Goal: Information Seeking & Learning: Find contact information

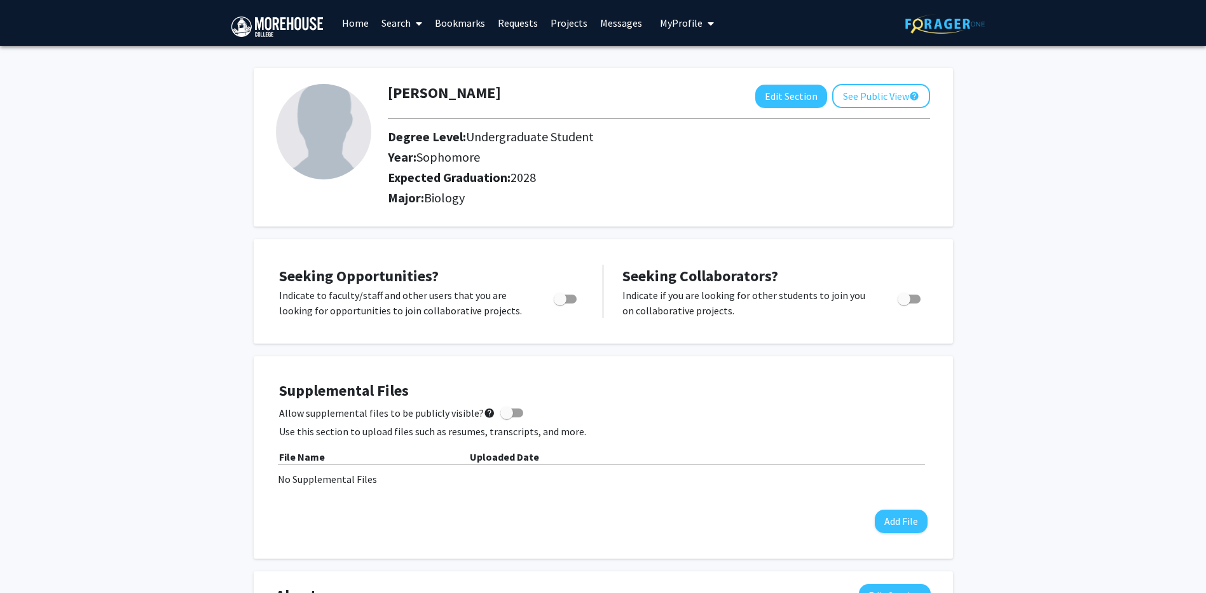
click at [710, 33] on button "My Profile" at bounding box center [687, 23] width 62 height 46
click at [553, 26] on link "Projects" at bounding box center [569, 23] width 50 height 45
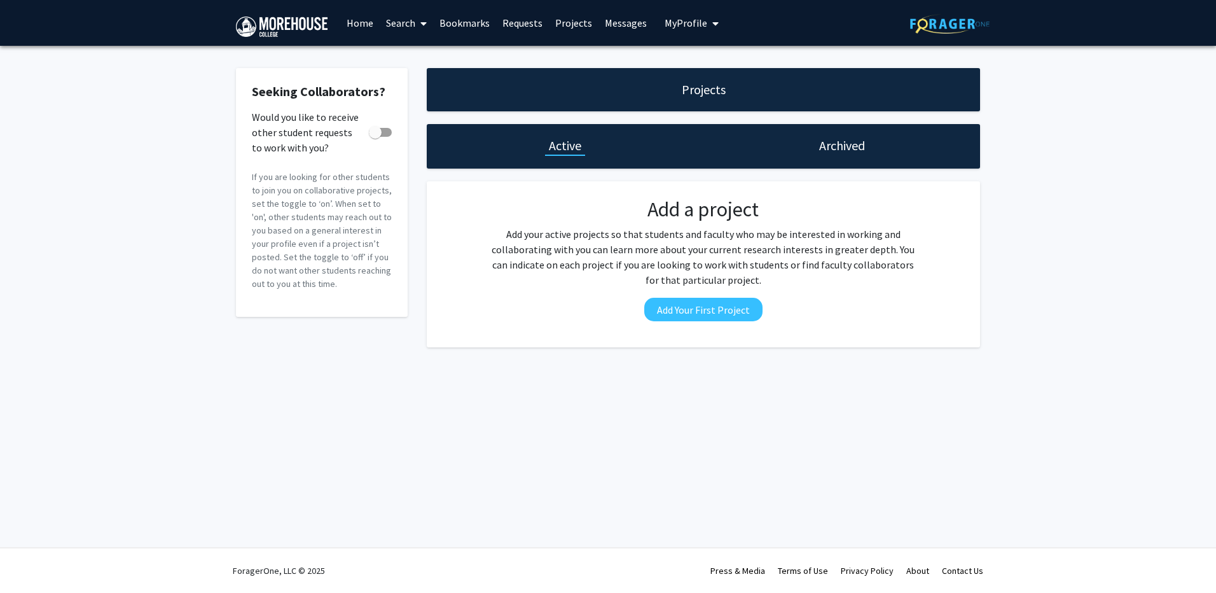
click at [394, 28] on link "Search" at bounding box center [406, 23] width 53 height 45
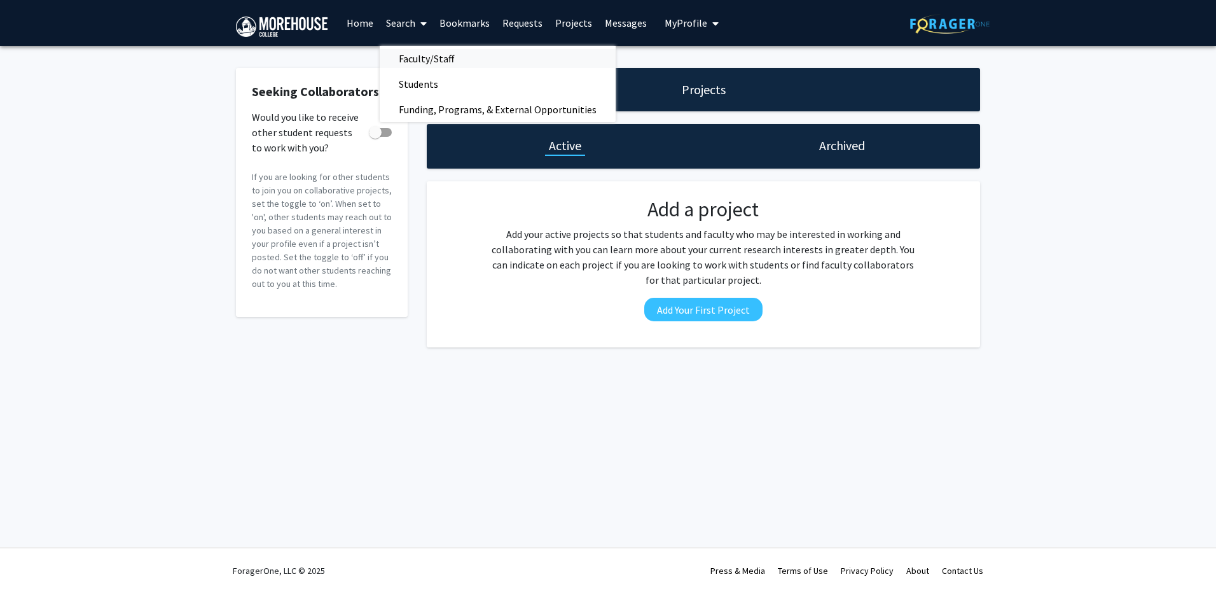
click at [402, 52] on span "Faculty/Staff" at bounding box center [426, 58] width 93 height 25
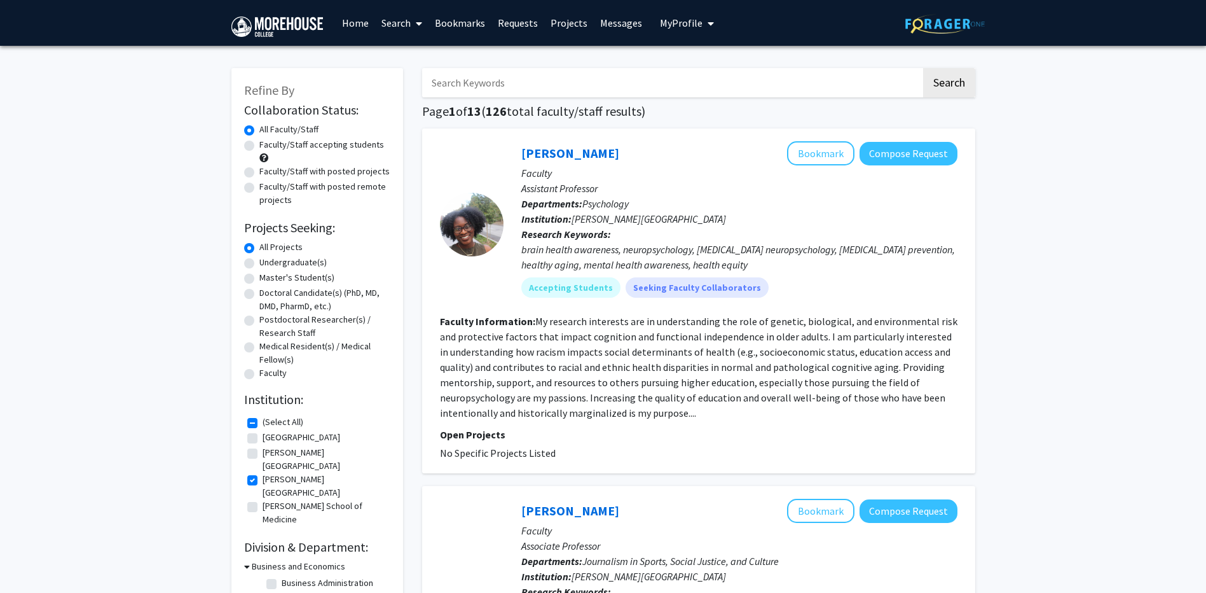
scroll to position [64, 0]
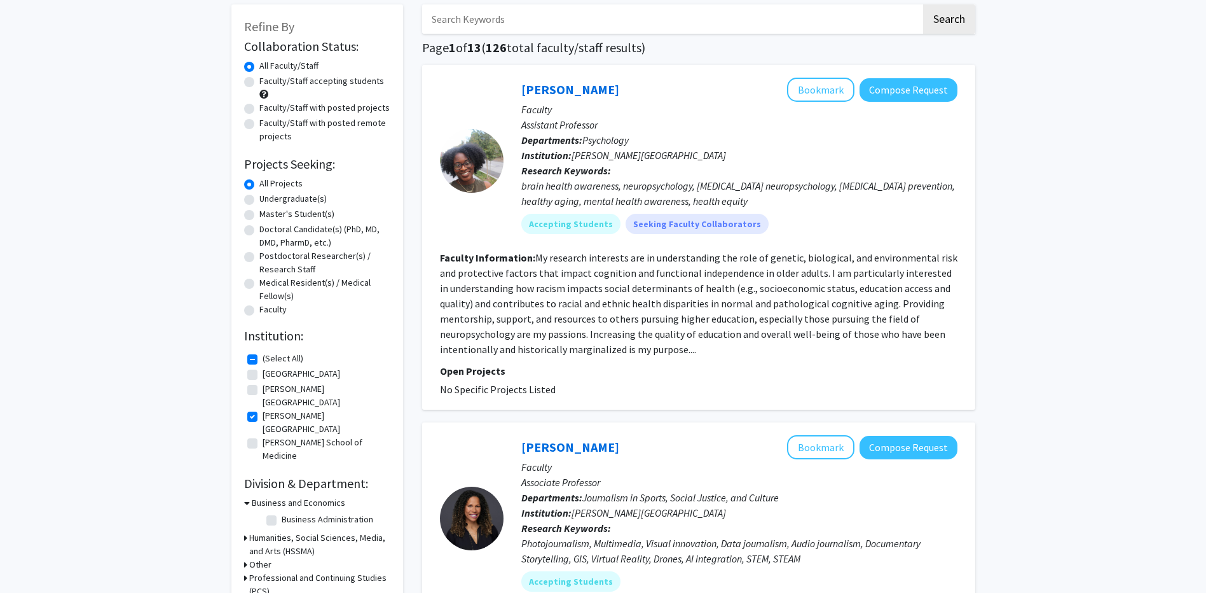
click at [263, 409] on label "[PERSON_NAME][GEOGRAPHIC_DATA]" at bounding box center [325, 422] width 125 height 27
click at [263, 409] on input "[PERSON_NAME][GEOGRAPHIC_DATA]" at bounding box center [267, 413] width 8 height 8
checkbox input "false"
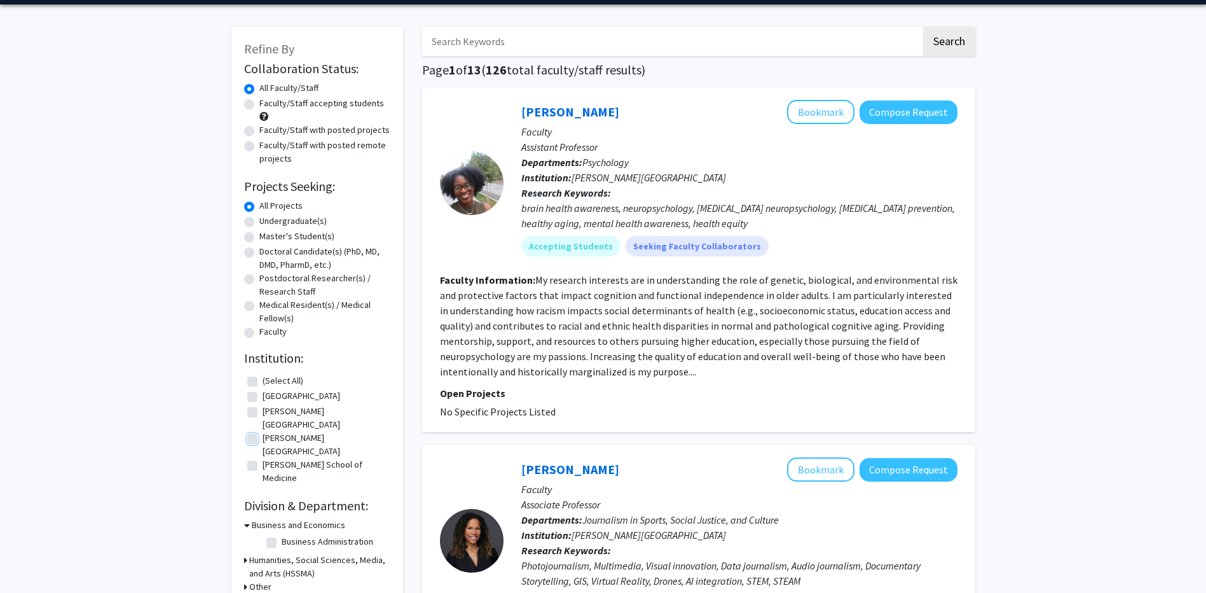
scroll to position [64, 0]
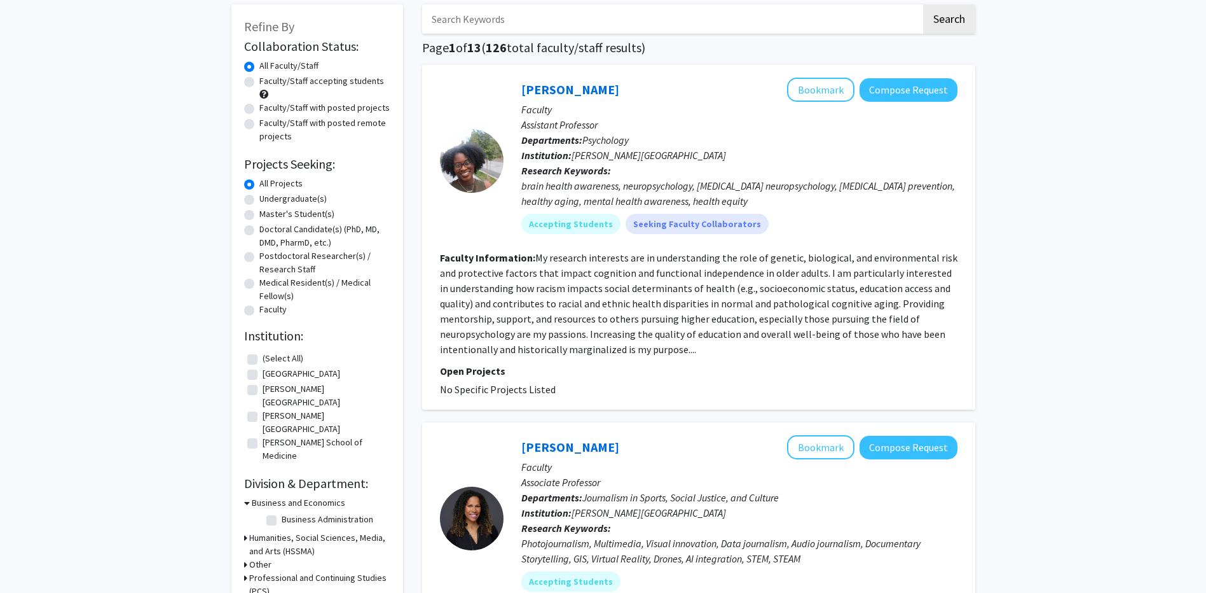
click at [263, 359] on label "(Select All)" at bounding box center [283, 358] width 41 height 13
click at [263, 359] on input "(Select All)" at bounding box center [267, 356] width 8 height 8
checkbox input "true"
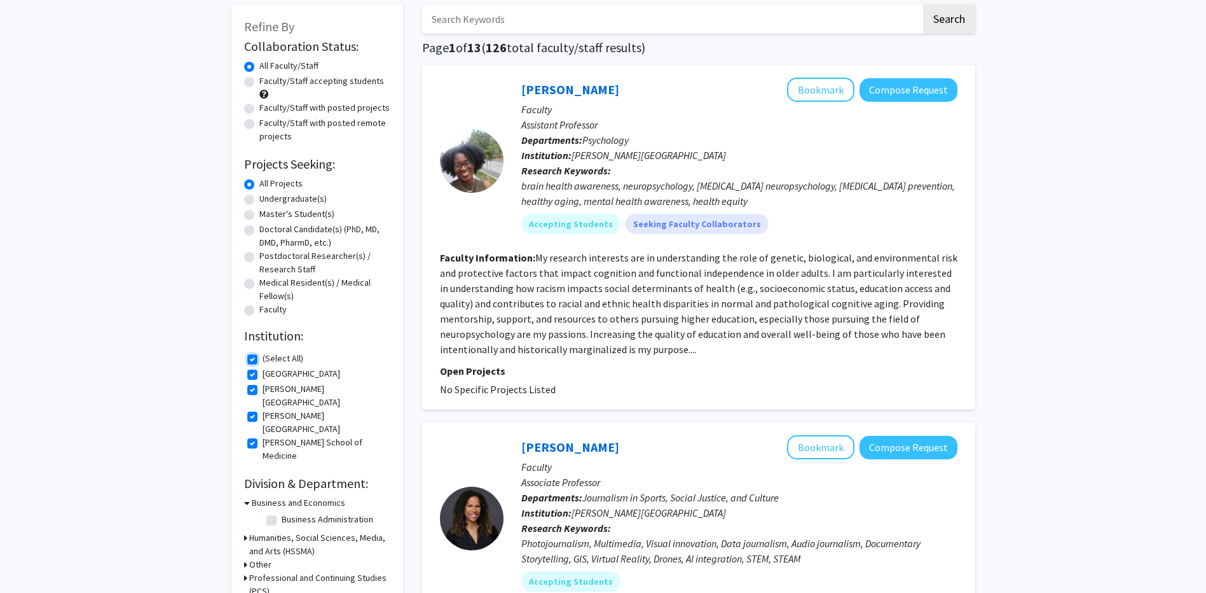
checkbox input "true"
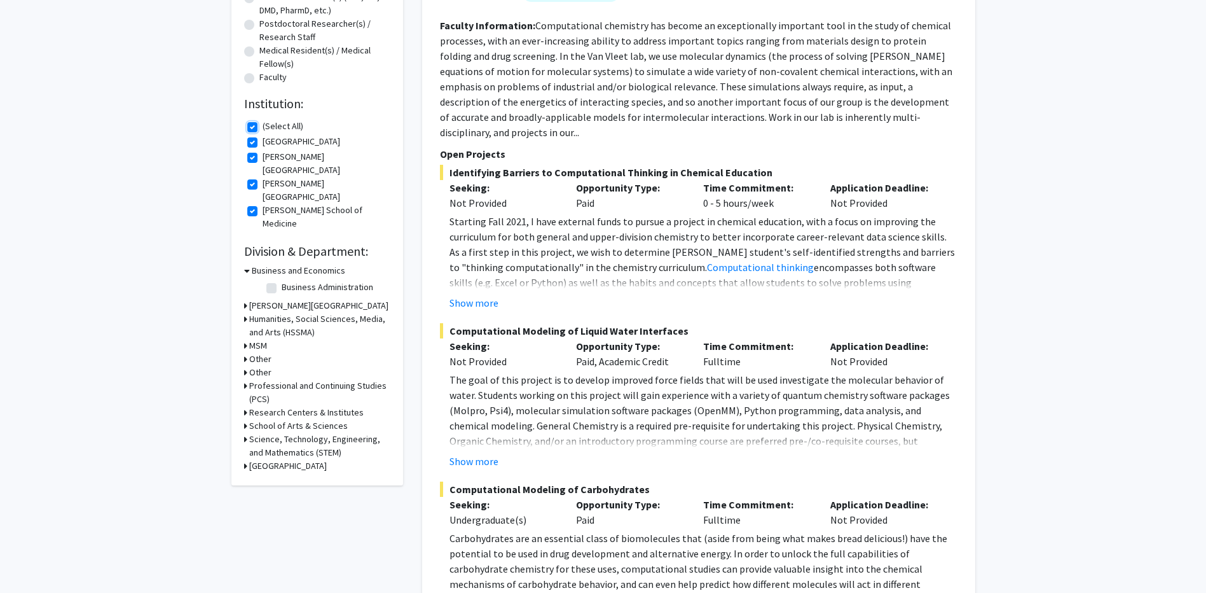
scroll to position [318, 0]
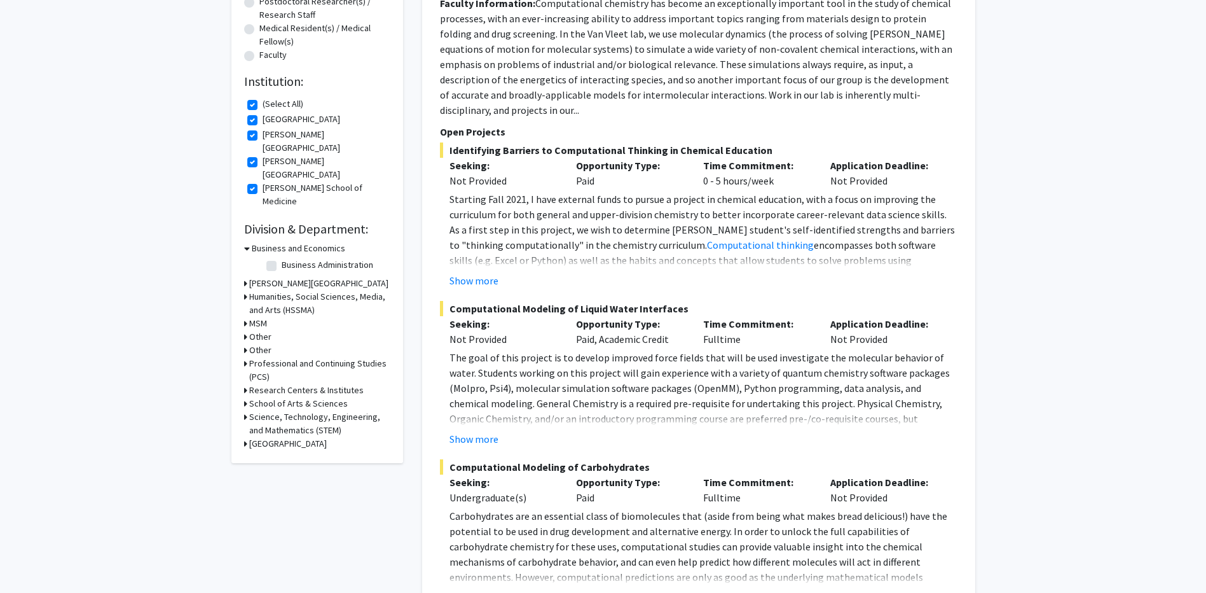
click at [258, 277] on h3 "[PERSON_NAME][GEOGRAPHIC_DATA]" at bounding box center [318, 283] width 139 height 13
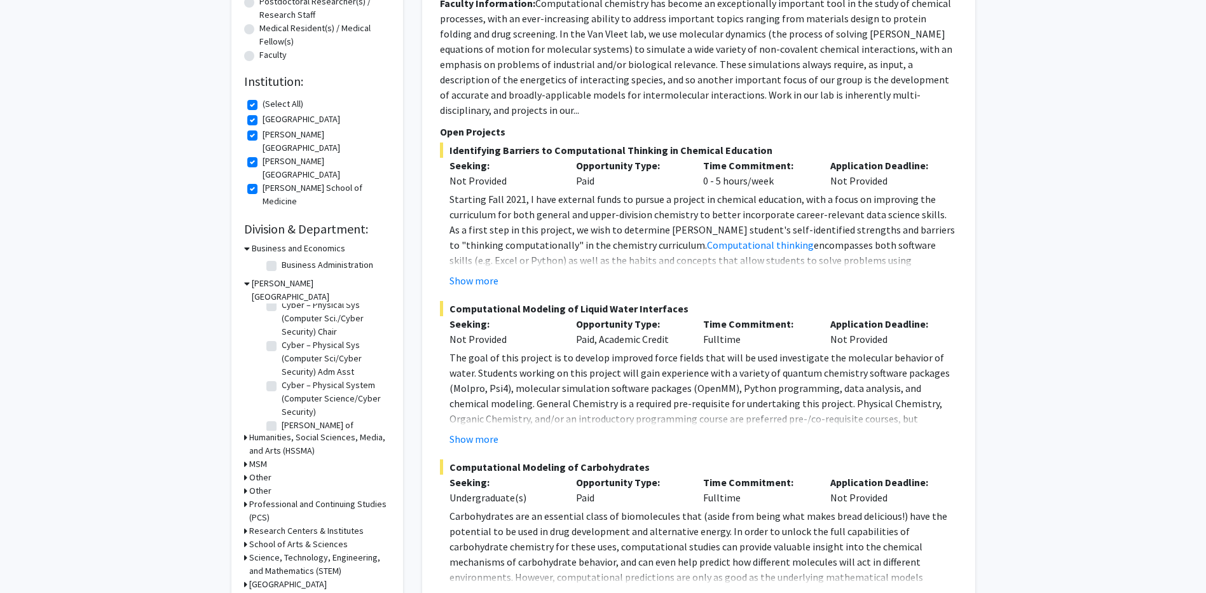
scroll to position [1081, 0]
